Goal: Task Accomplishment & Management: Use online tool/utility

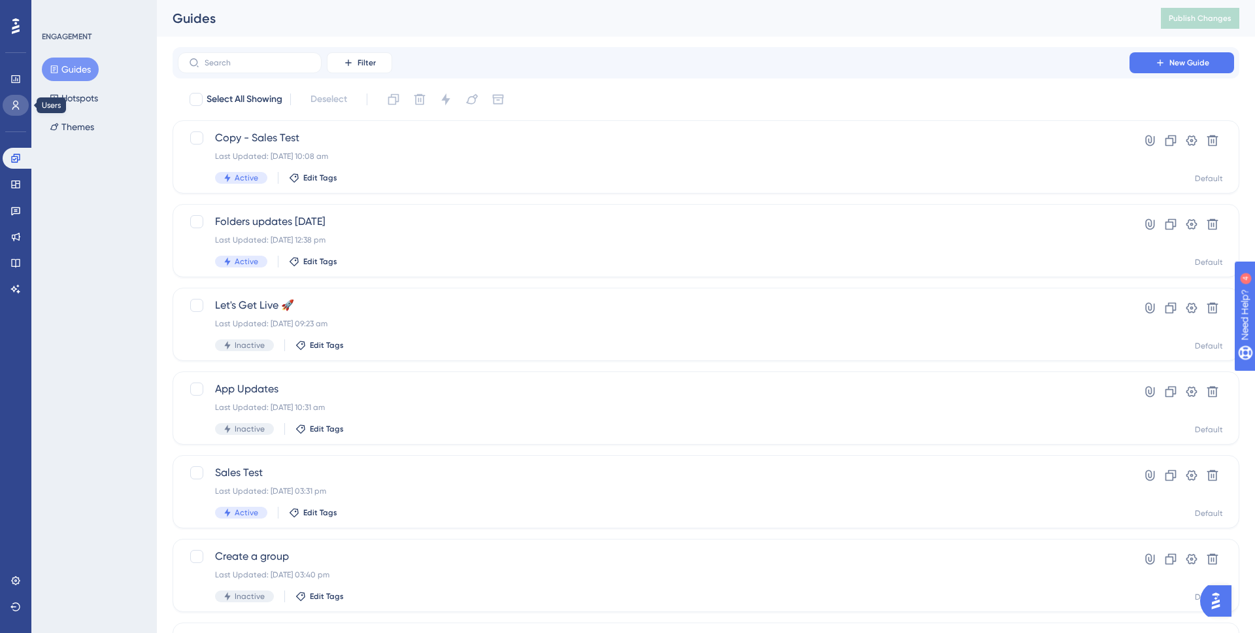
click at [14, 103] on icon at bounding box center [15, 105] width 7 height 9
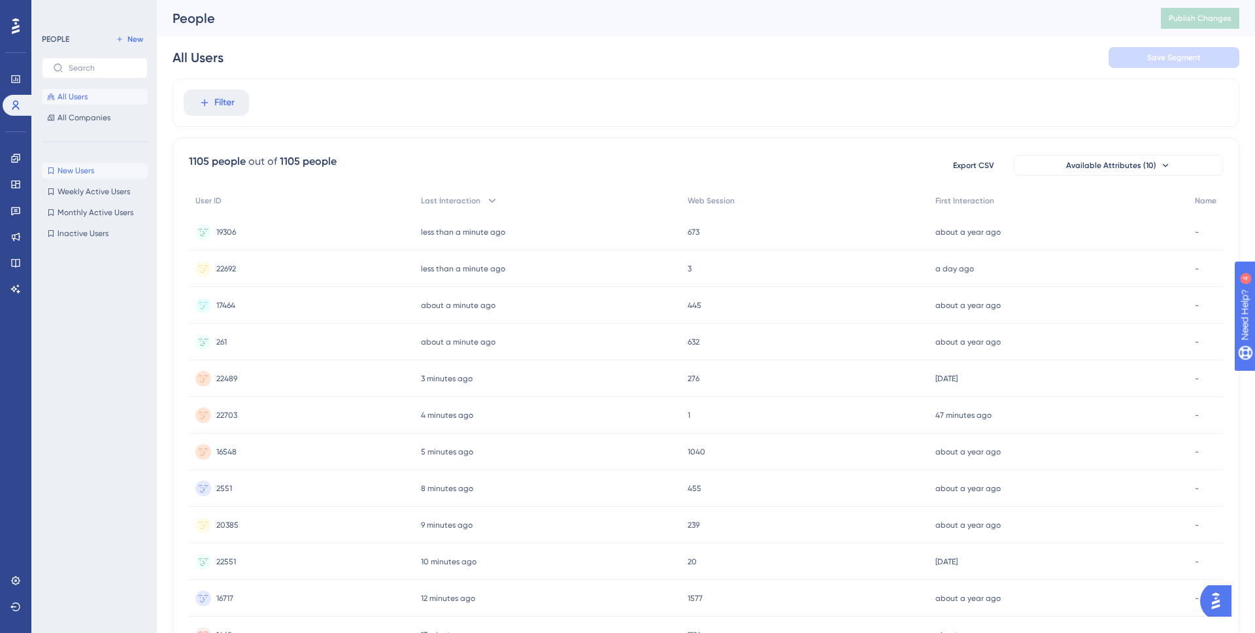
click at [97, 169] on button "New Users New Users" at bounding box center [95, 171] width 106 height 16
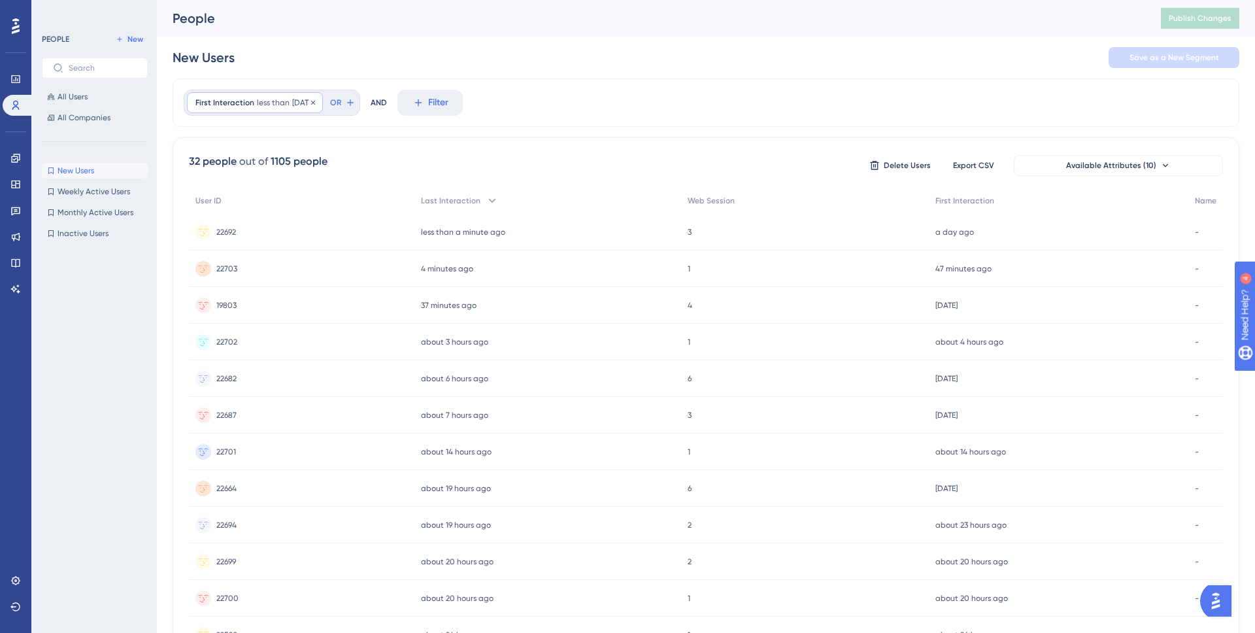
click at [314, 99] on span "[DATE]" at bounding box center [303, 102] width 22 height 10
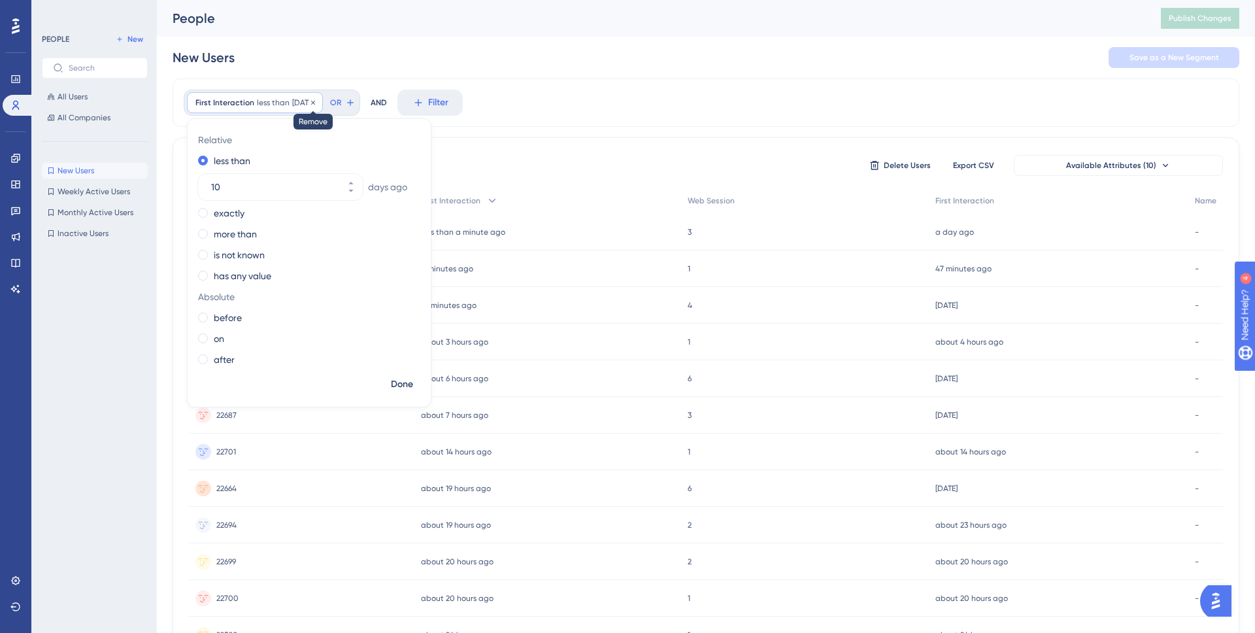
click at [317, 104] on icon at bounding box center [313, 103] width 8 height 8
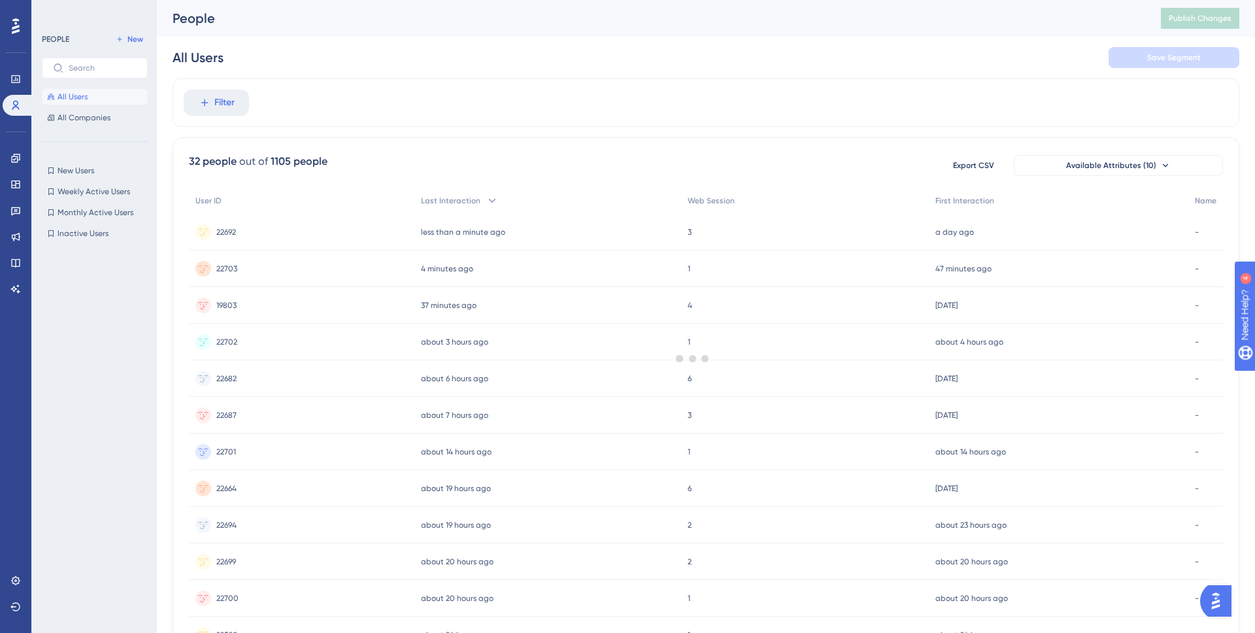
click at [230, 108] on div at bounding box center [693, 358] width 1124 height 538
click at [223, 109] on span "Filter" at bounding box center [224, 103] width 20 height 16
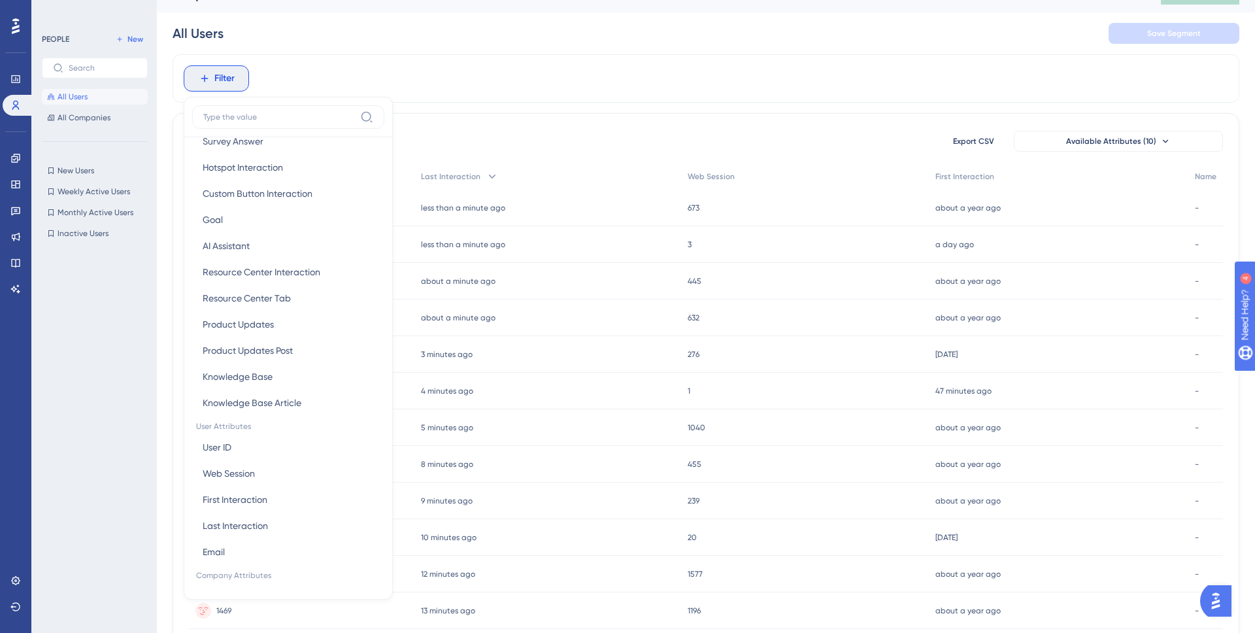
scroll to position [420, 0]
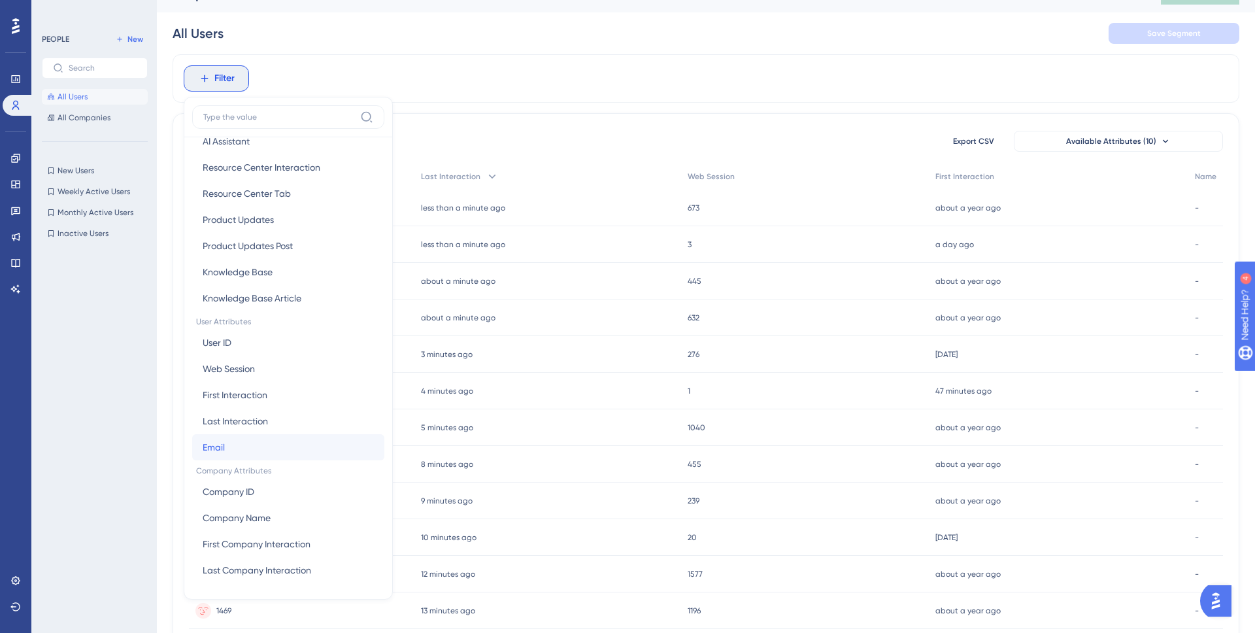
click at [259, 444] on button "Email Email" at bounding box center [288, 447] width 192 height 26
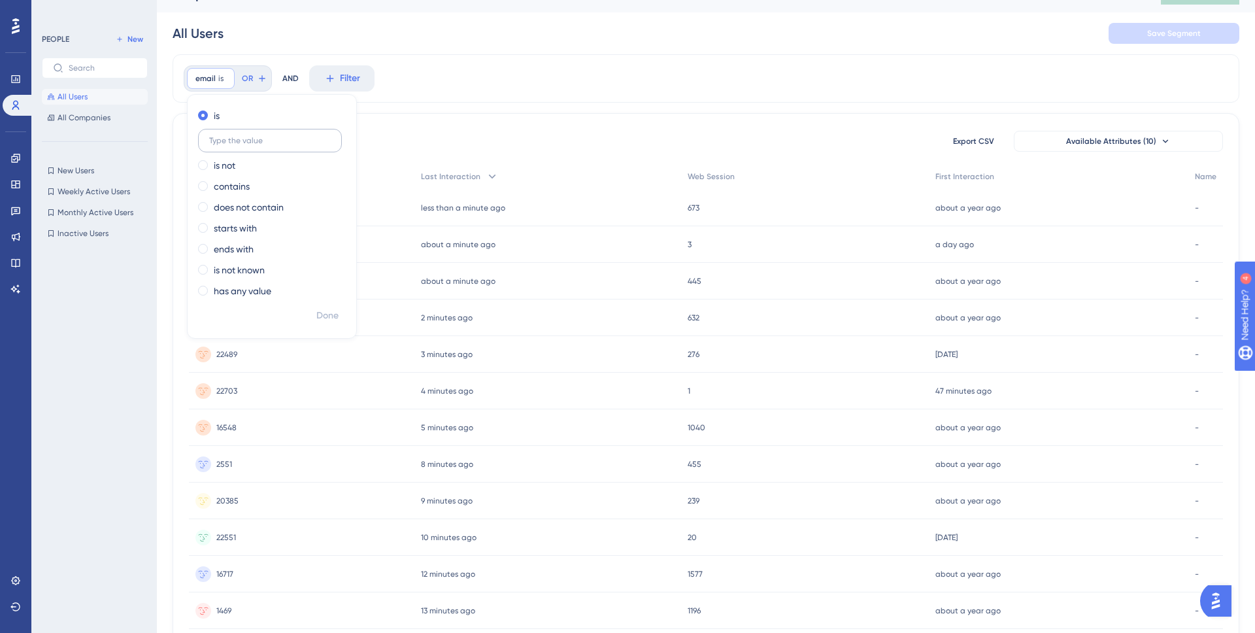
click at [250, 141] on input "text" at bounding box center [270, 140] width 122 height 9
type input "newtofit"
click at [328, 318] on span "Done" at bounding box center [327, 316] width 22 height 16
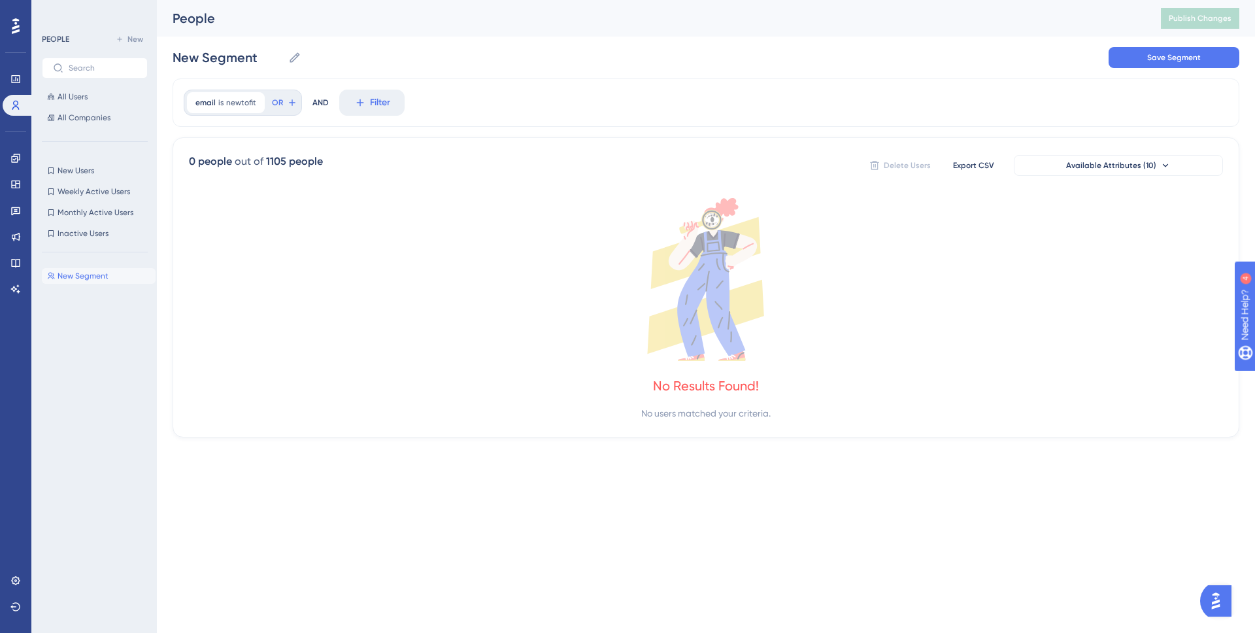
scroll to position [0, 0]
click at [253, 101] on icon at bounding box center [255, 102] width 4 height 4
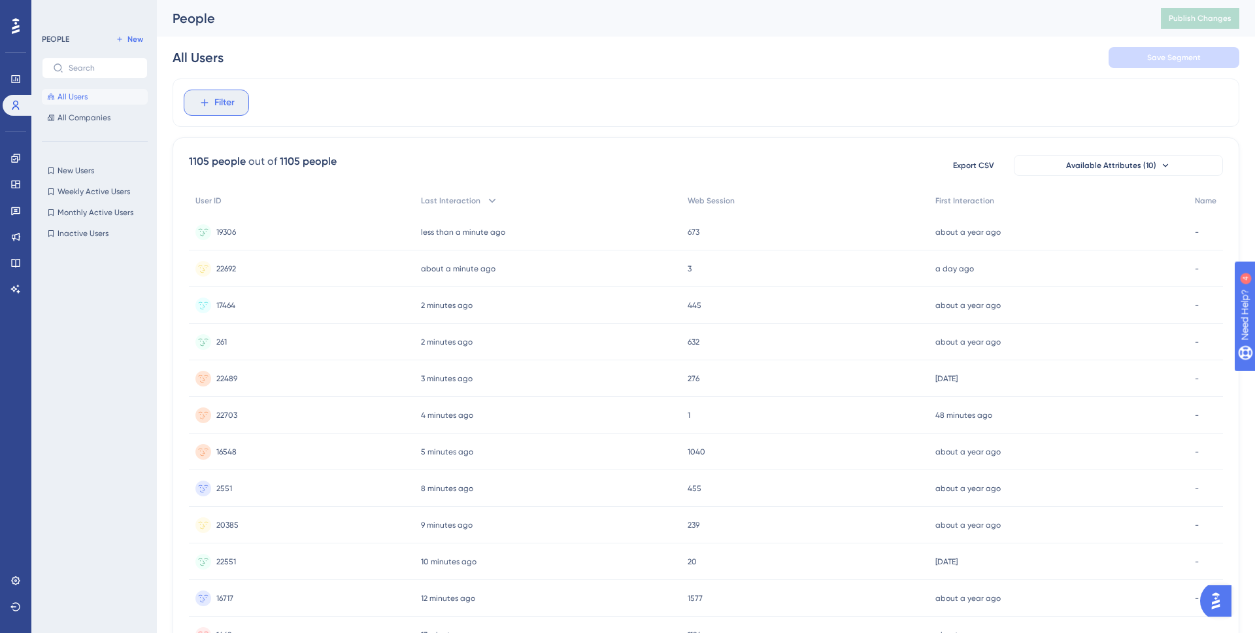
click at [215, 101] on span "Filter" at bounding box center [224, 103] width 20 height 16
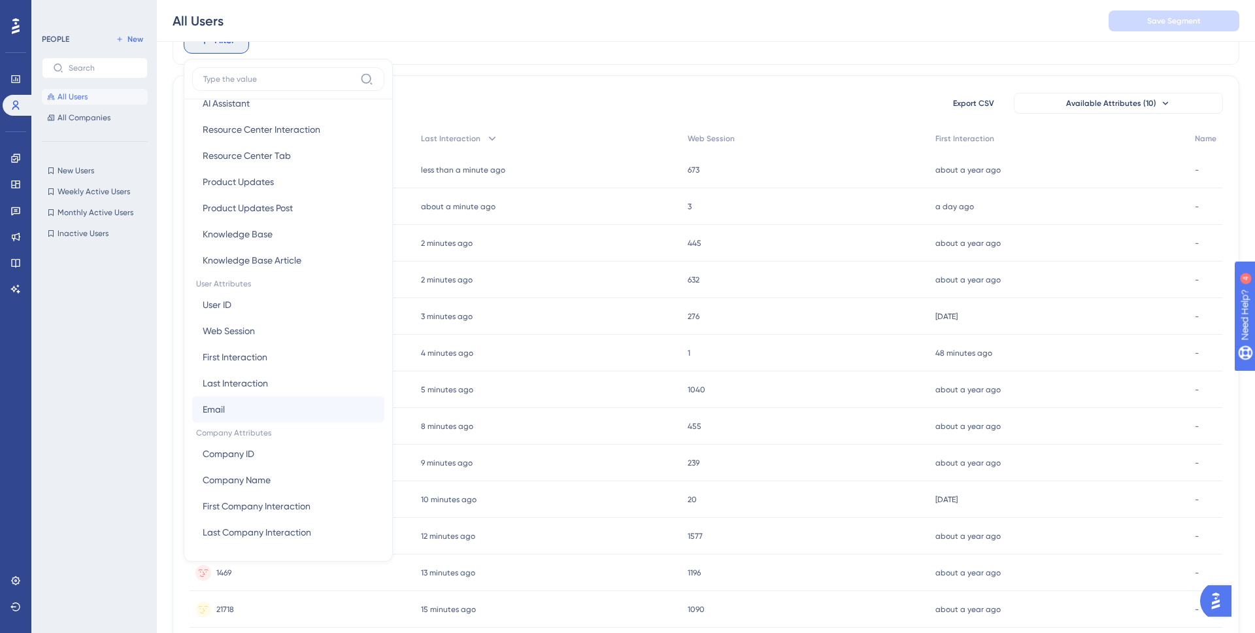
scroll to position [82, 0]
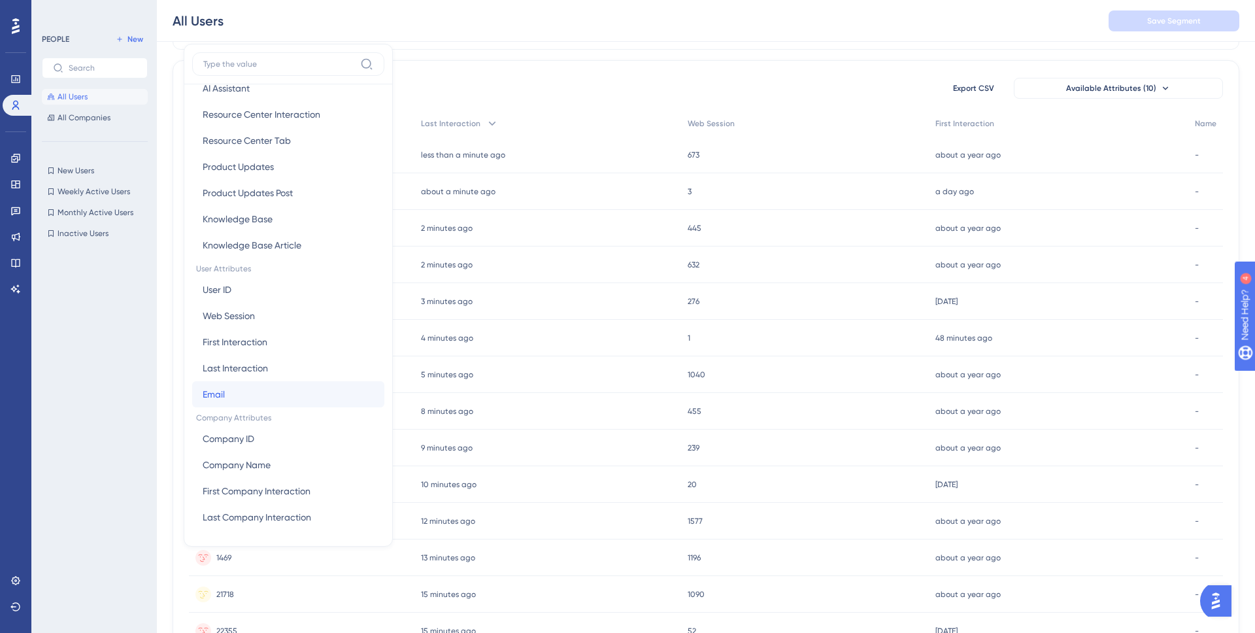
click at [240, 403] on button "Email Email" at bounding box center [288, 394] width 192 height 26
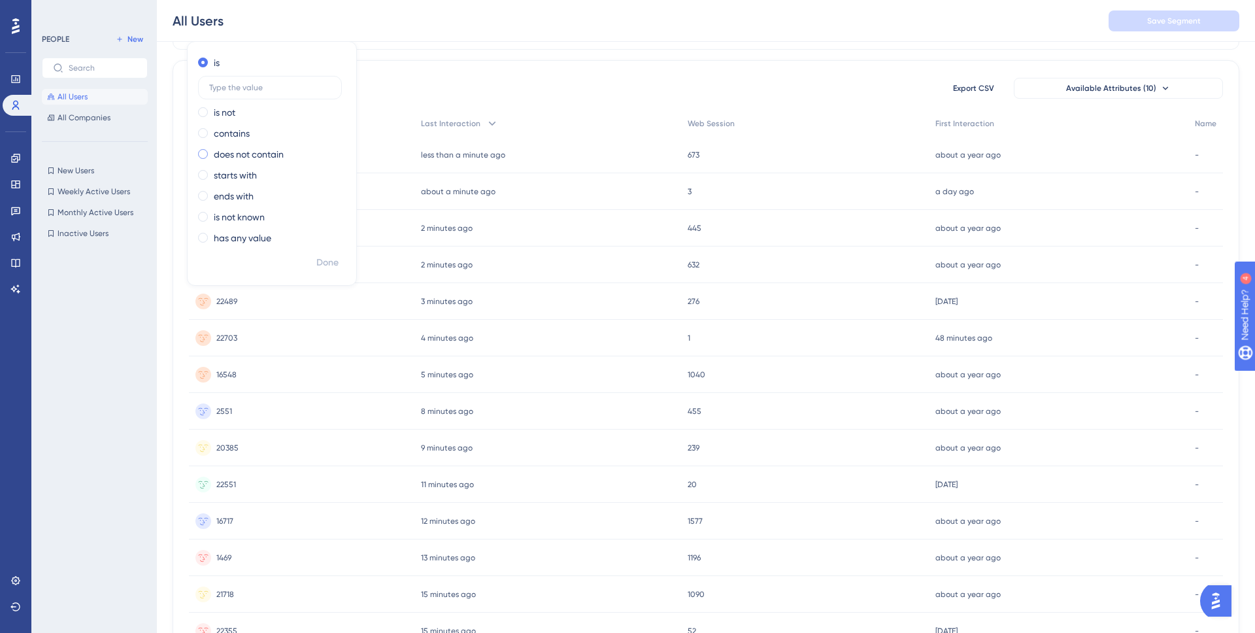
click at [236, 156] on label "does not contain" at bounding box center [249, 154] width 70 height 16
click at [238, 99] on label "contains" at bounding box center [232, 105] width 36 height 16
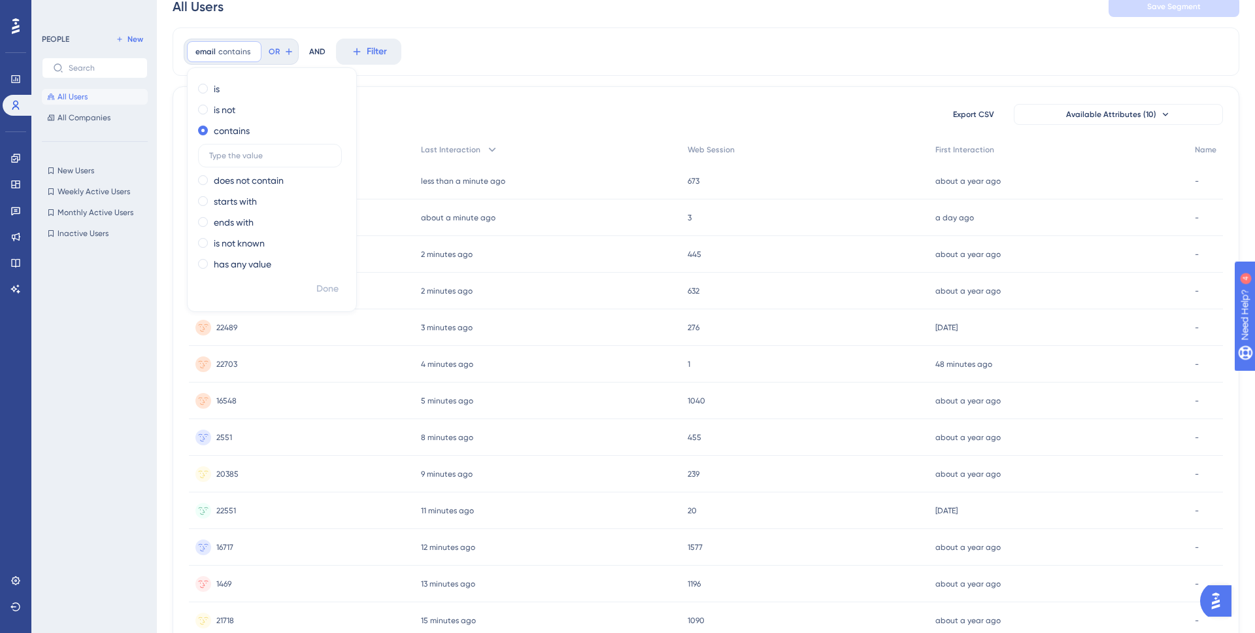
scroll to position [0, 0]
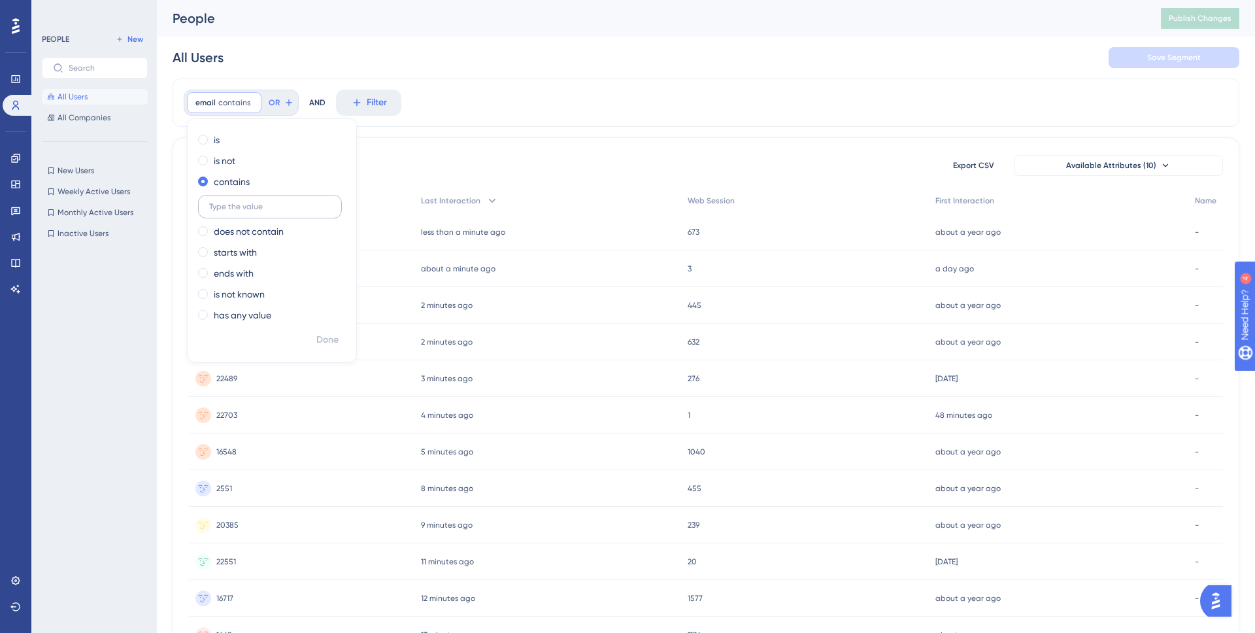
click at [247, 197] on label at bounding box center [270, 207] width 144 height 24
click at [247, 202] on input "text" at bounding box center [270, 206] width 122 height 9
type input "newtofit"
click at [323, 342] on span "Done" at bounding box center [327, 340] width 22 height 16
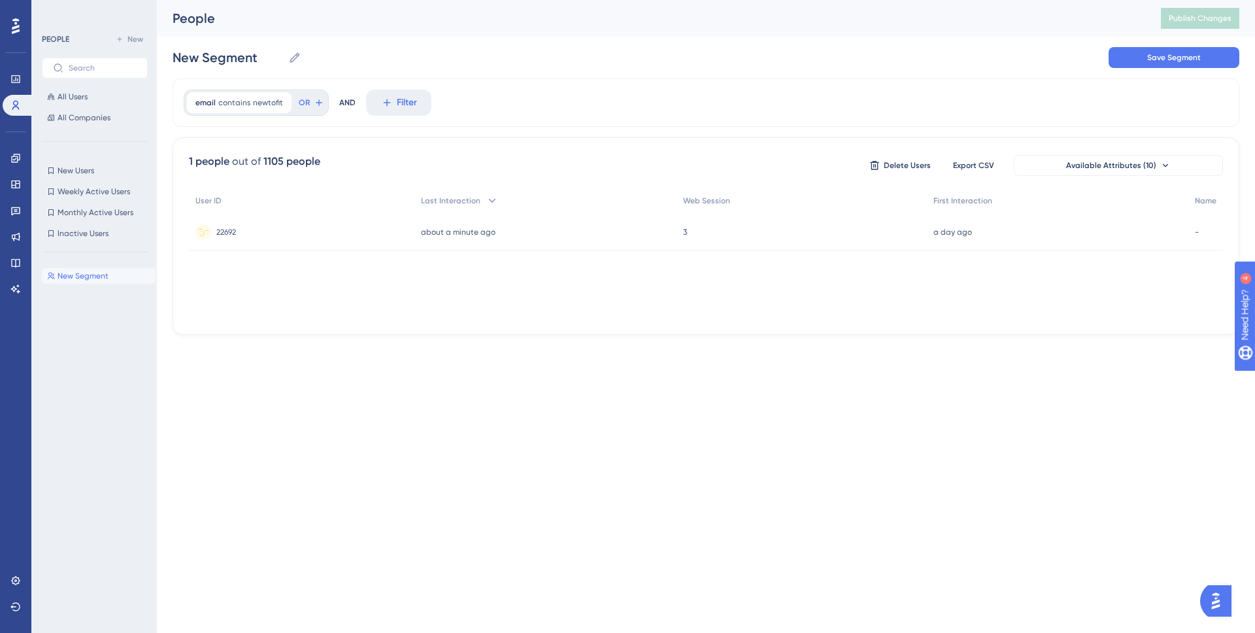
click at [302, 240] on div "22692 22692" at bounding box center [301, 232] width 225 height 37
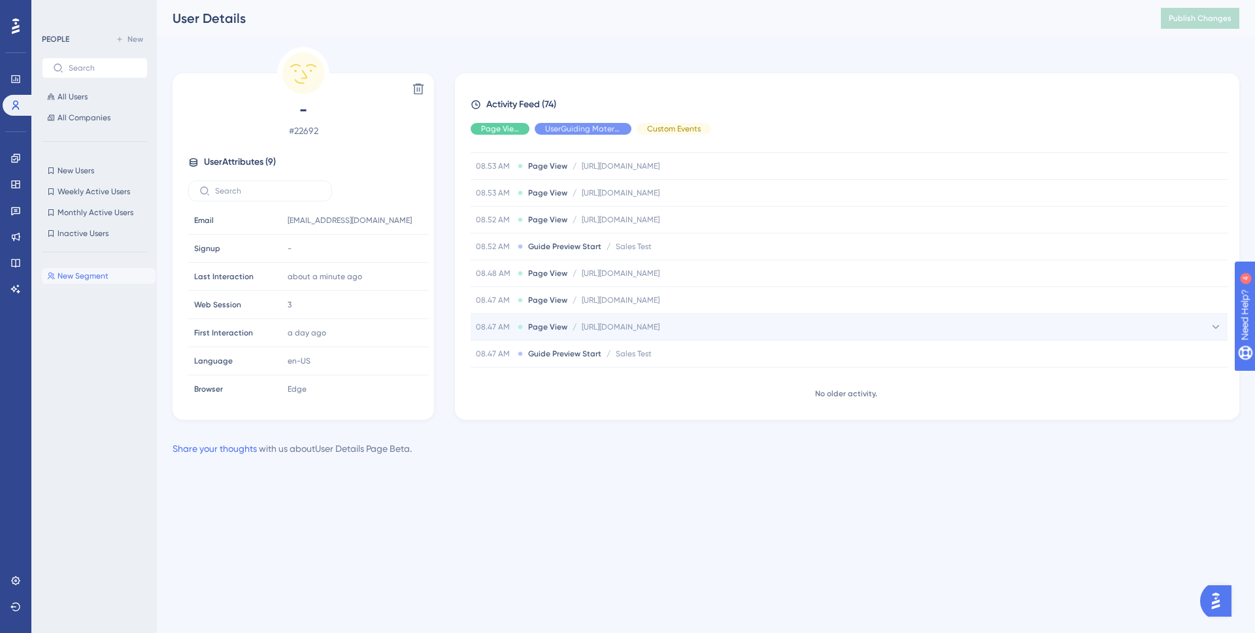
click at [1213, 325] on icon at bounding box center [1215, 326] width 13 height 13
click at [1213, 324] on icon at bounding box center [1215, 326] width 13 height 13
